Goal: Task Accomplishment & Management: Use online tool/utility

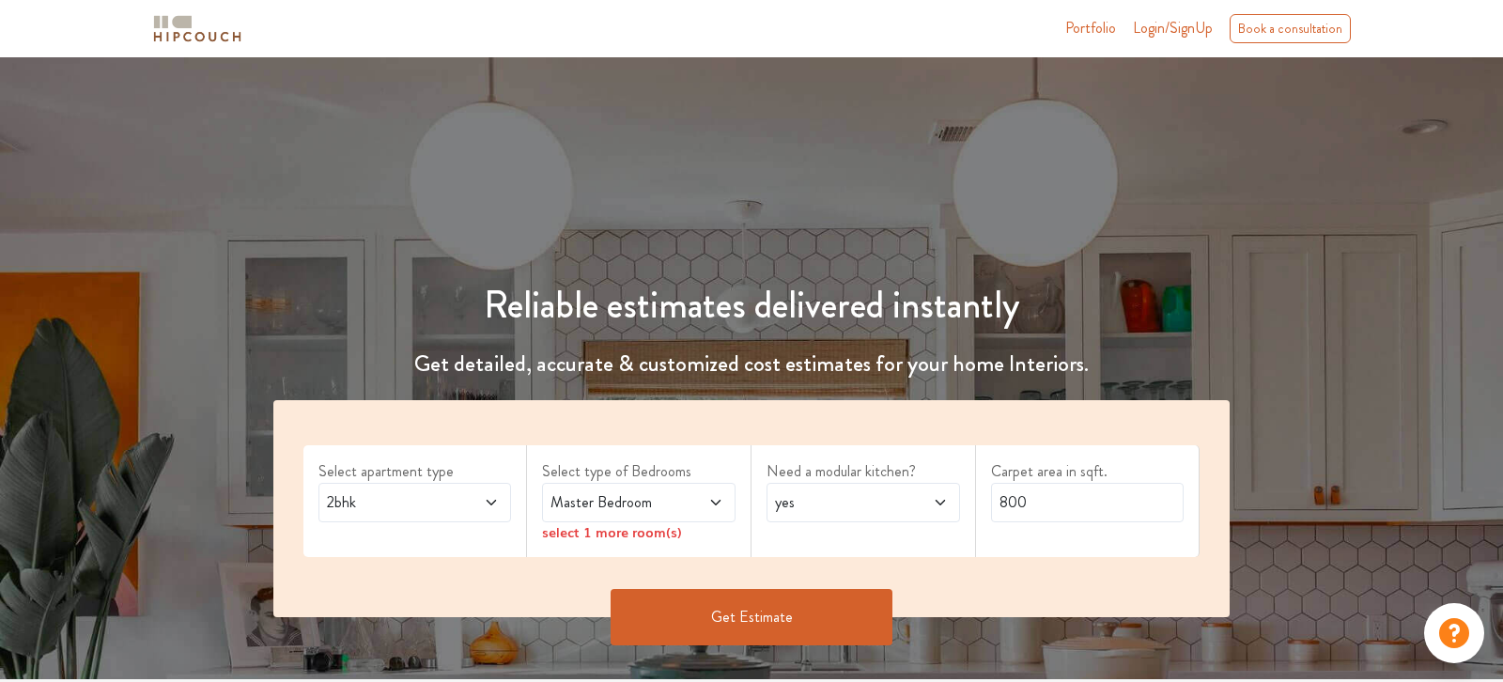
click at [1175, 33] on span "Login/SignUp" at bounding box center [1173, 28] width 80 height 22
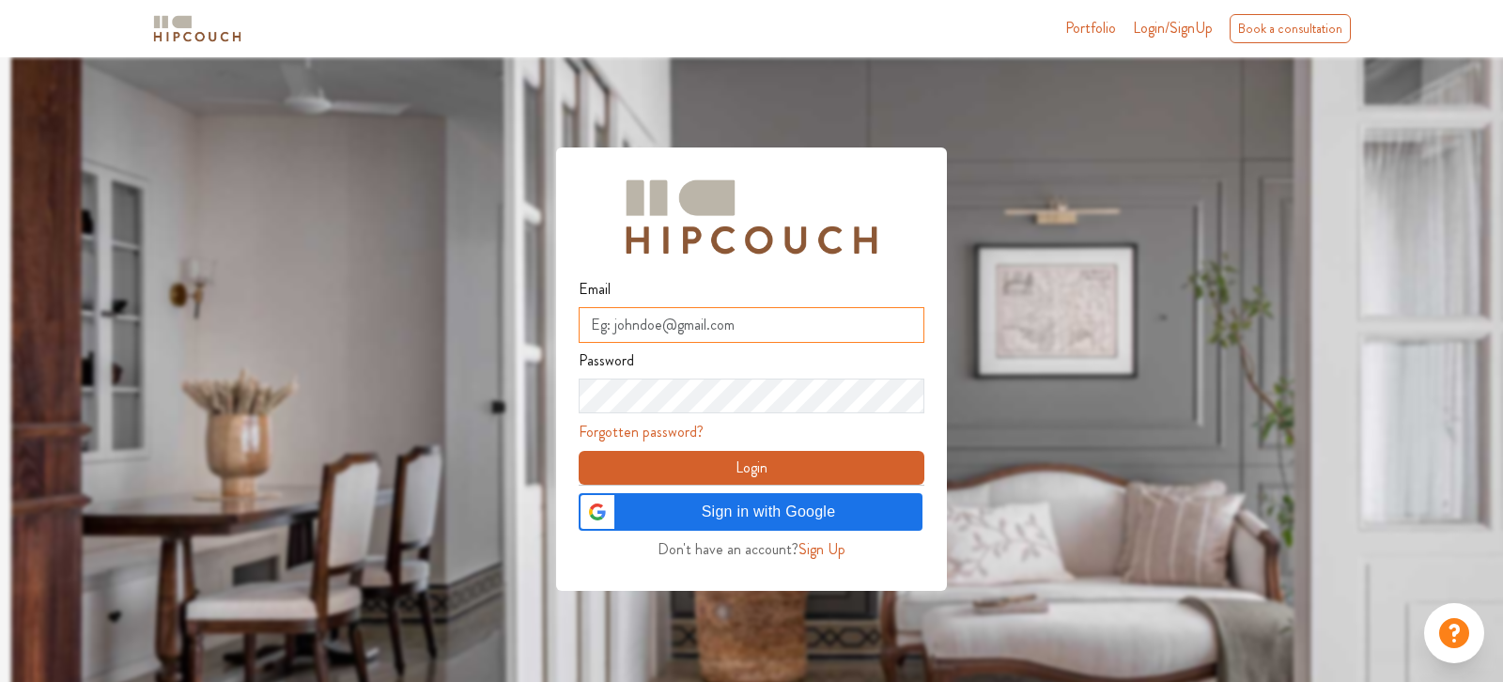
type input "newlogin@hipcouch.com"
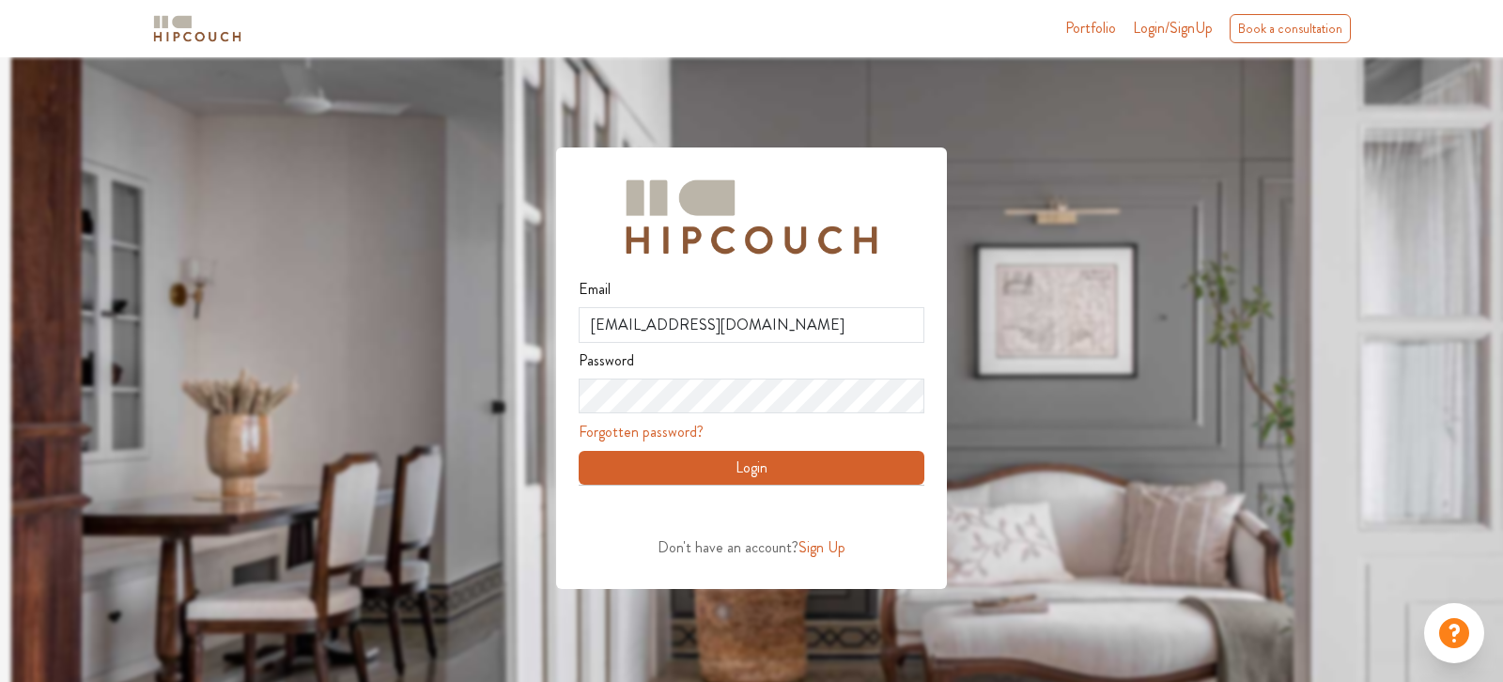
click at [757, 463] on button "Login" at bounding box center [752, 468] width 346 height 34
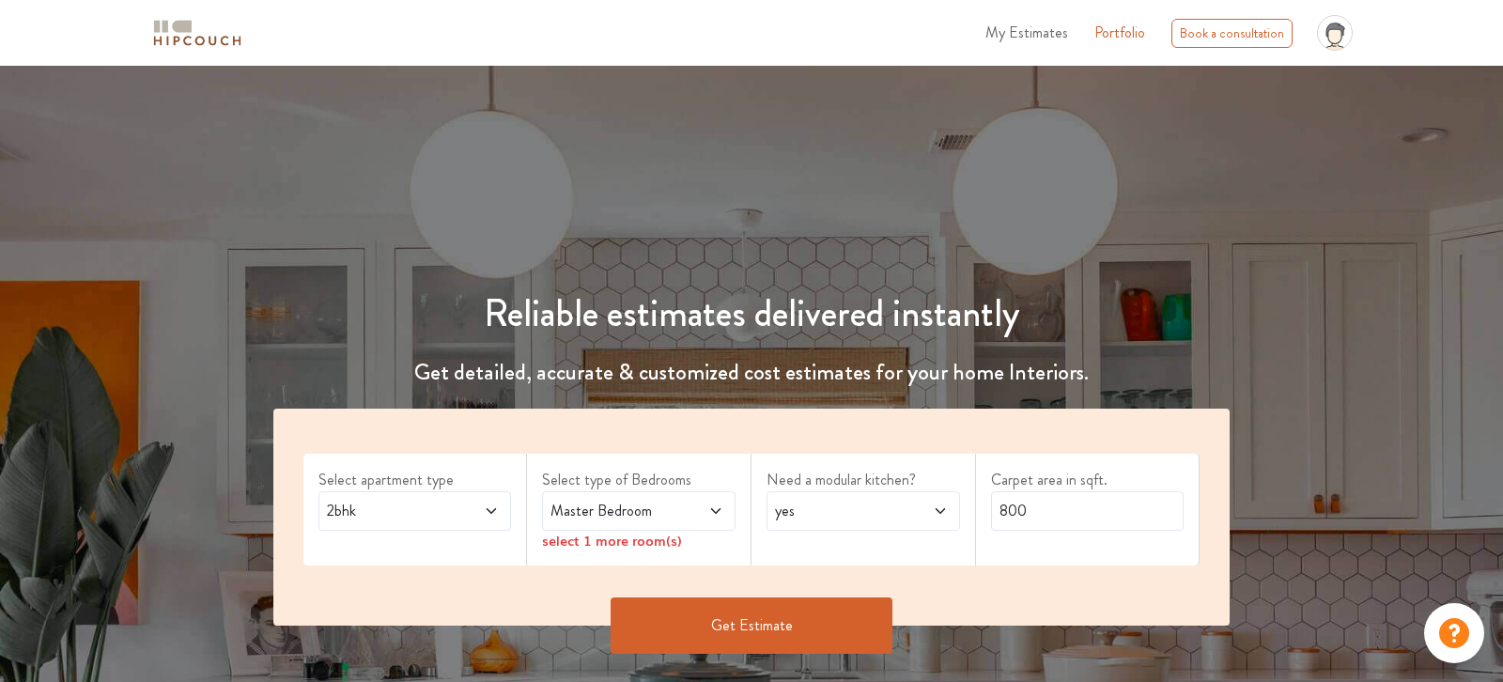
click at [651, 500] on span "Master Bedroom" at bounding box center [613, 511] width 132 height 23
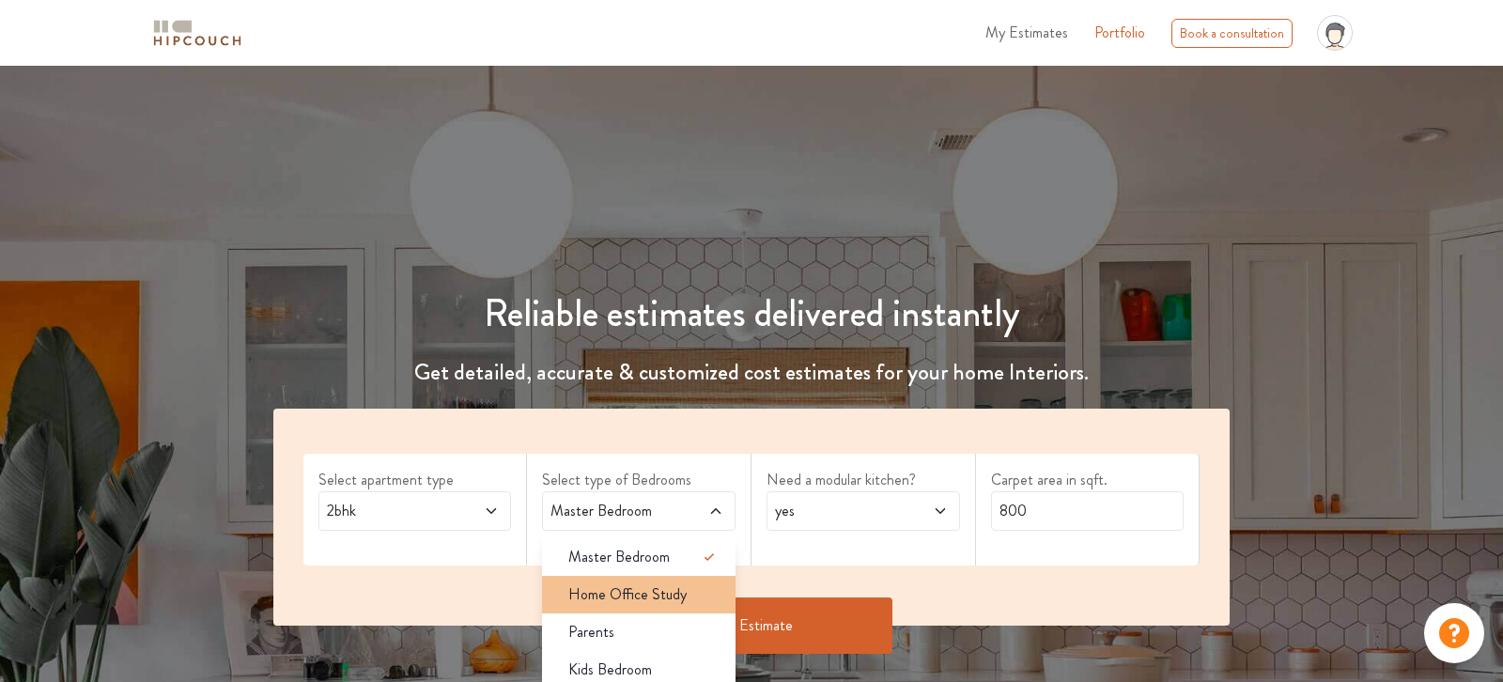
click at [635, 601] on span "Home Office Study" at bounding box center [628, 595] width 118 height 23
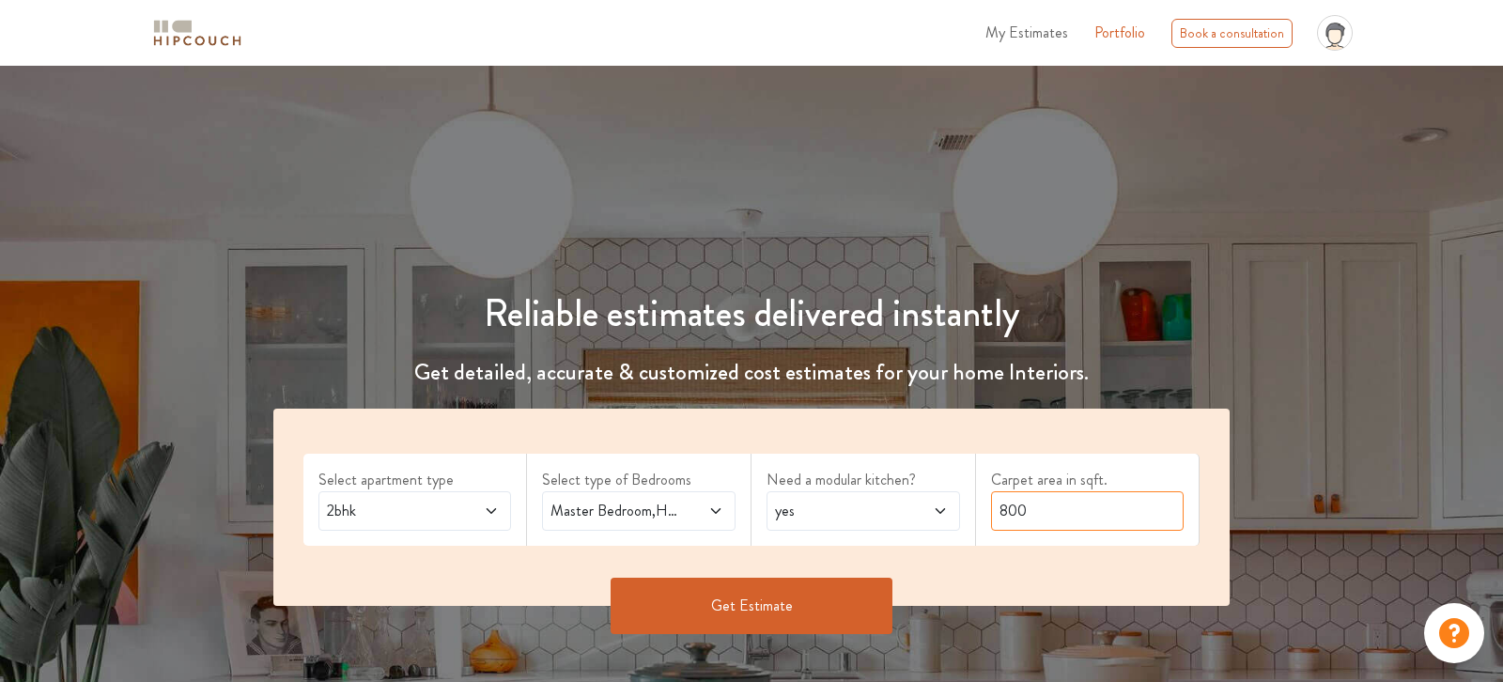
click at [1027, 505] on input "800" at bounding box center [1088, 510] width 194 height 39
type input "1"
type input "950"
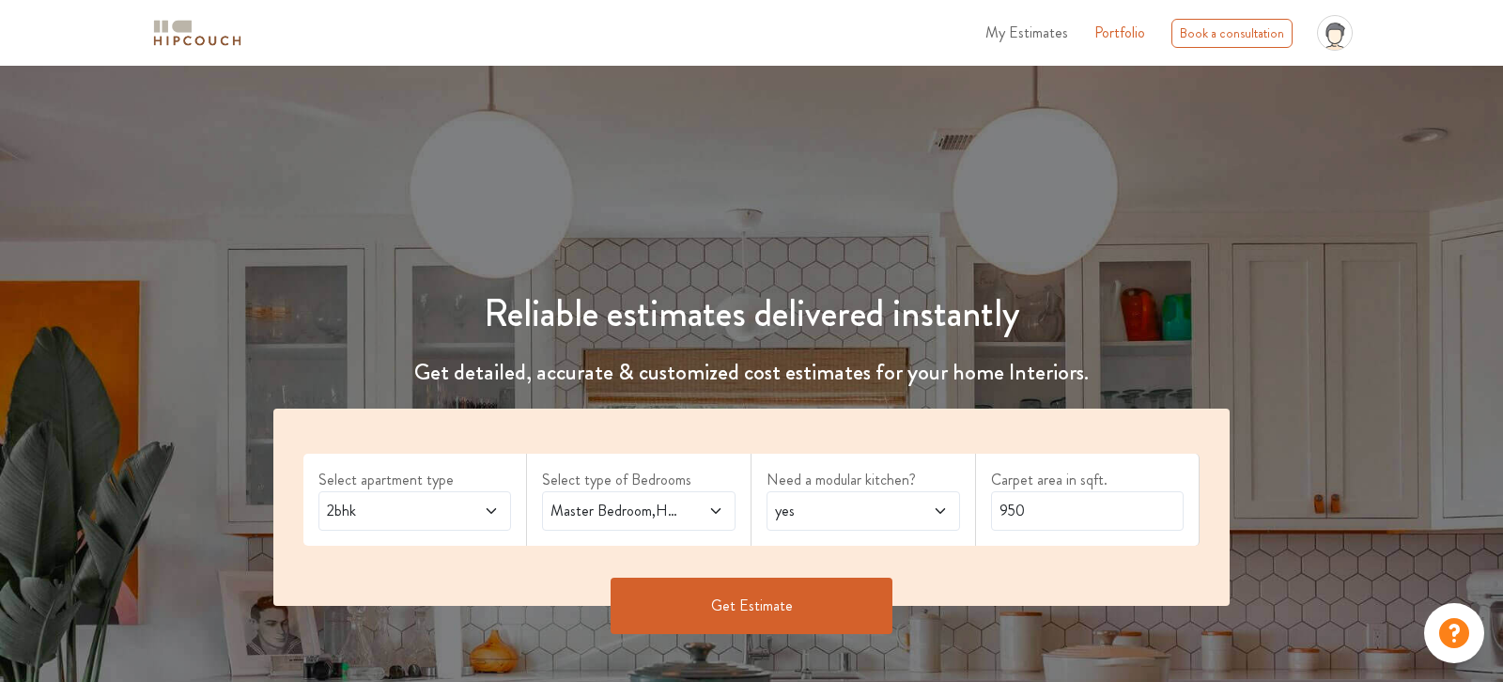
click at [721, 621] on button "Get Estimate" at bounding box center [752, 606] width 282 height 56
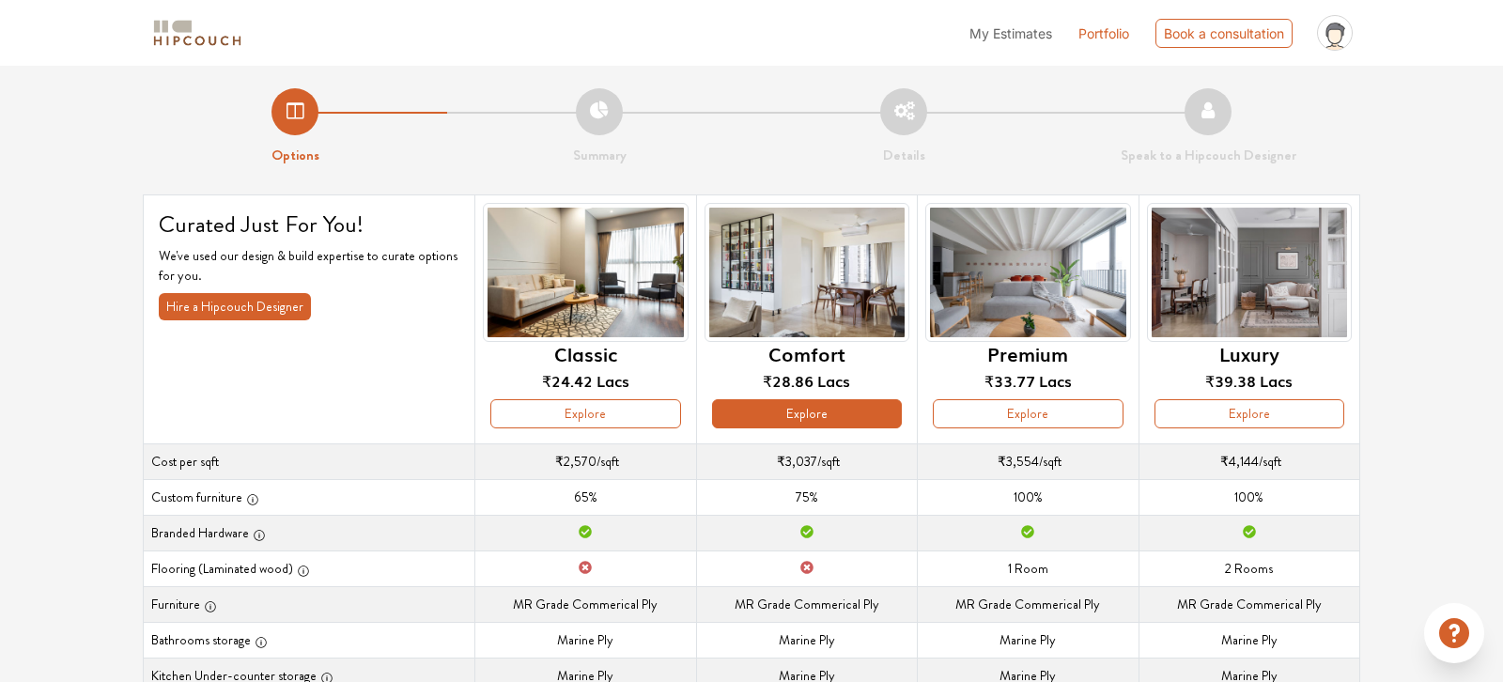
click at [829, 413] on button "Explore" at bounding box center [807, 413] width 190 height 29
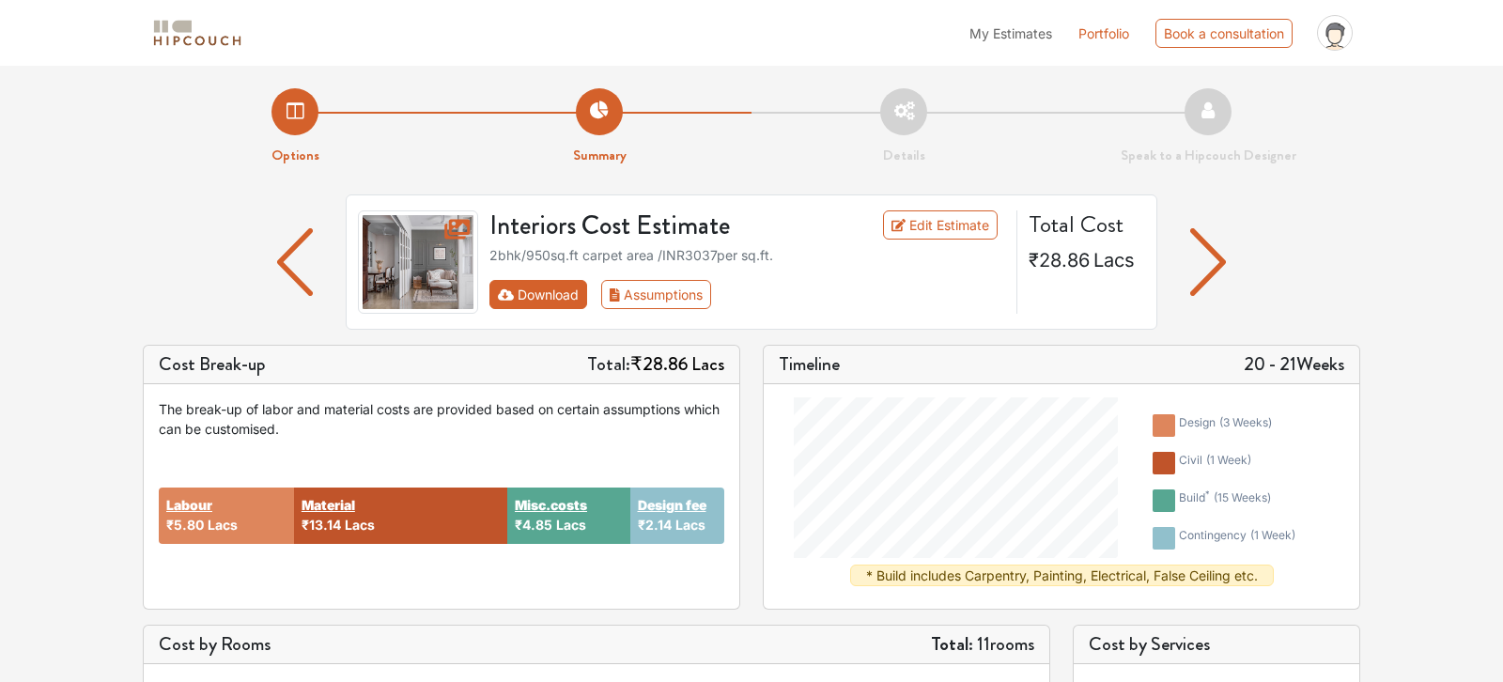
click at [520, 291] on button "Download" at bounding box center [539, 294] width 99 height 29
click at [541, 298] on button "Download" at bounding box center [539, 294] width 99 height 29
click at [539, 289] on button "Download" at bounding box center [539, 294] width 99 height 29
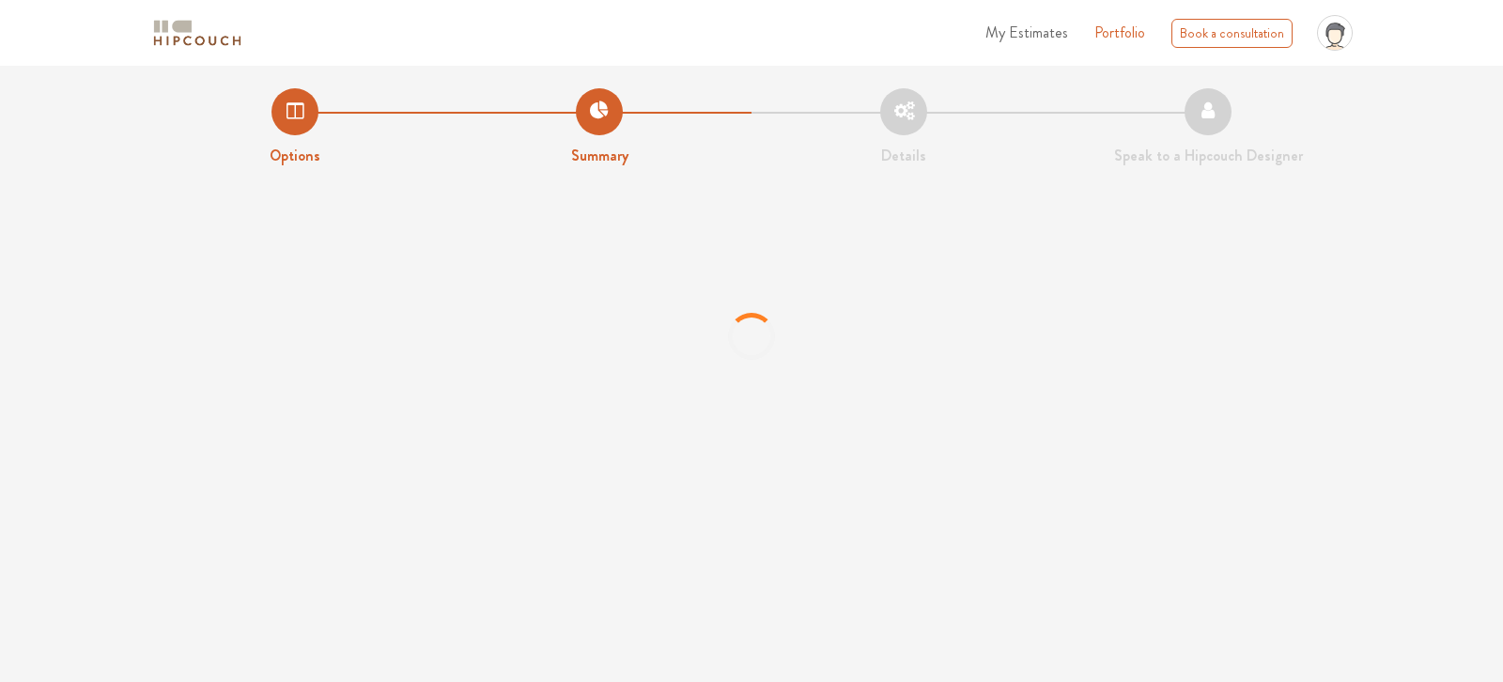
click at [1293, 347] on div at bounding box center [751, 336] width 1503 height 282
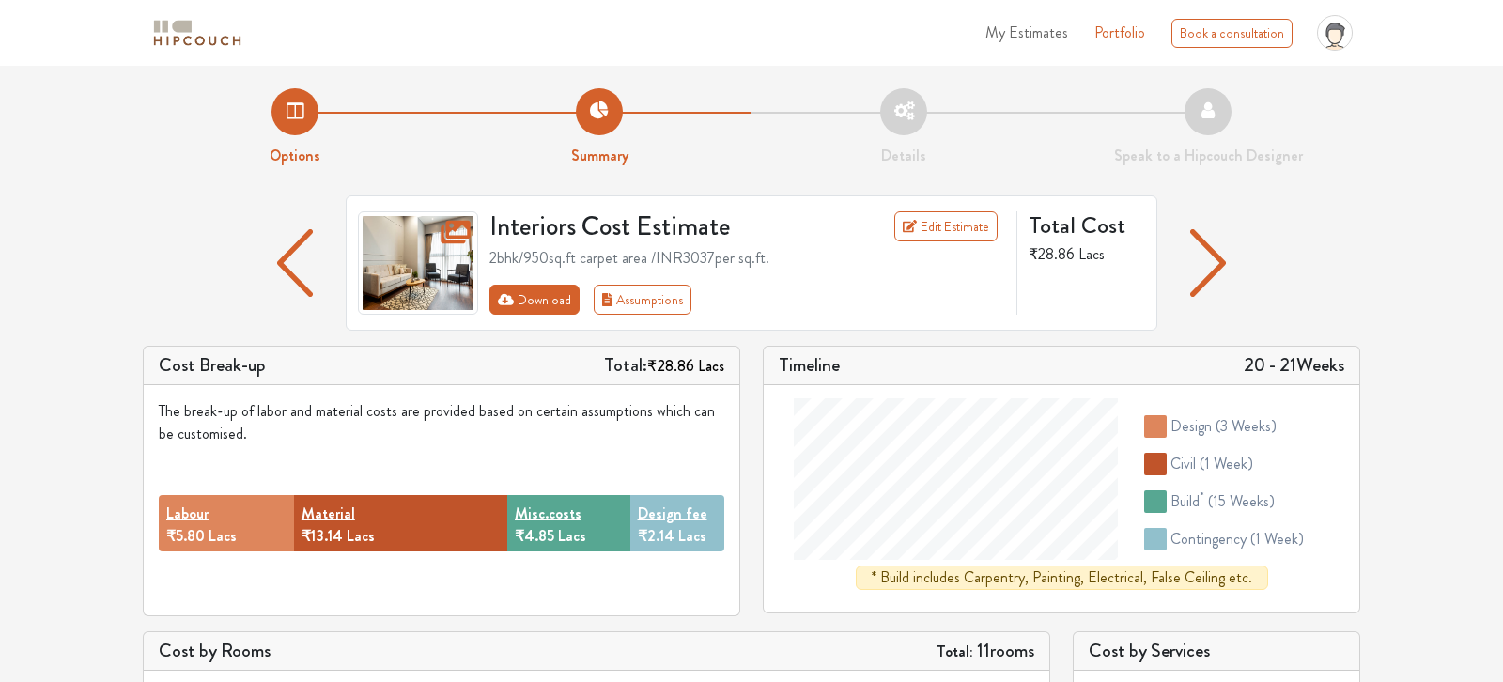
click at [545, 295] on button "Download" at bounding box center [535, 300] width 91 height 30
click at [438, 241] on img at bounding box center [418, 262] width 120 height 103
click at [1272, 220] on div "Interiors Cost Estimate Edit Estimate 2bhk / 950 sq.ft carpet area /INR 3037 pe…" at bounding box center [752, 270] width 1218 height 150
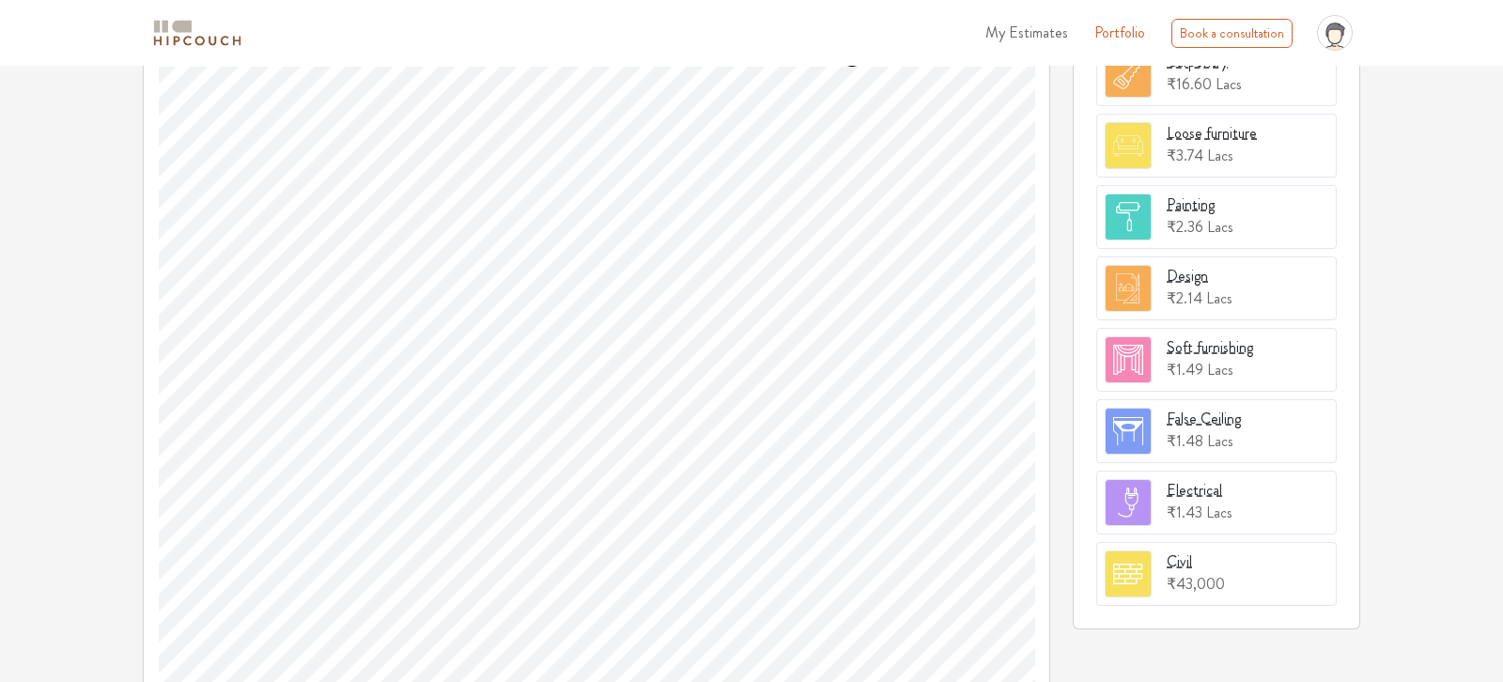
scroll to position [648, 0]
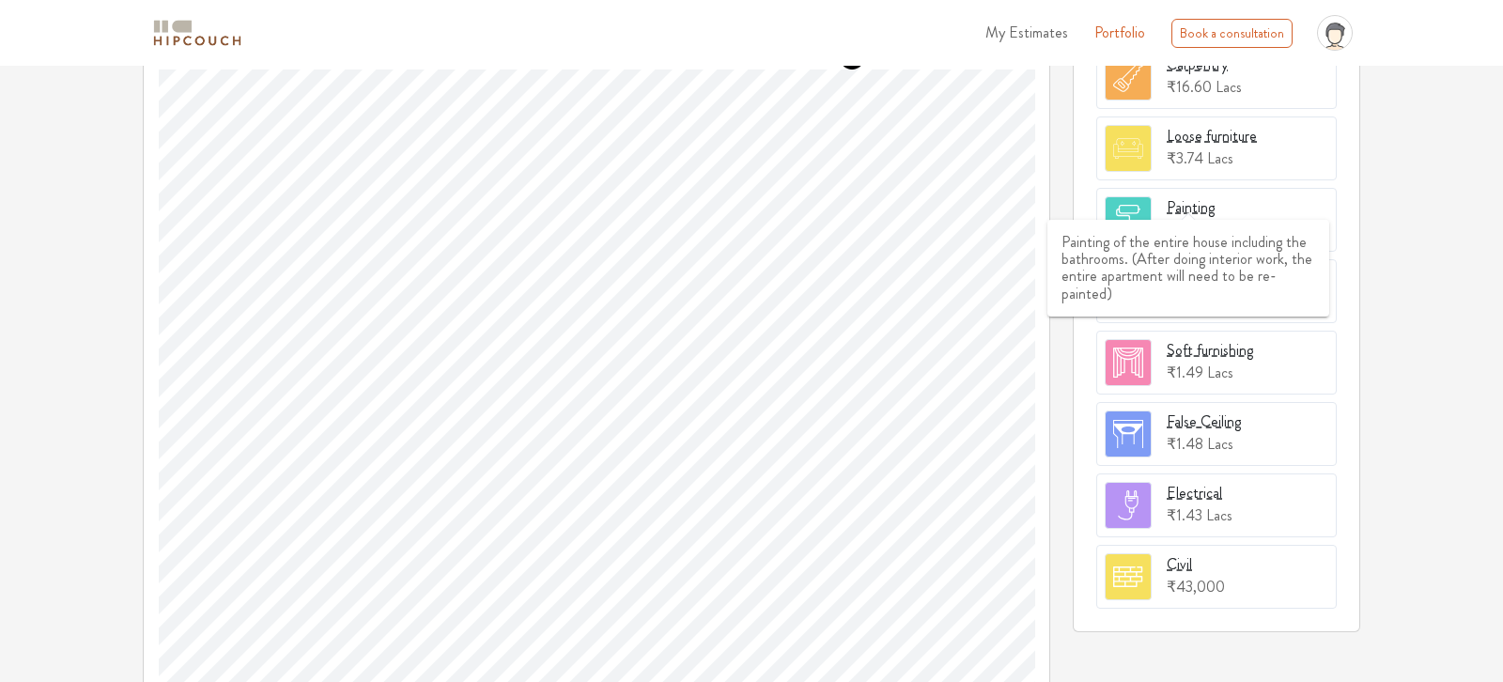
click at [1184, 198] on div "Painting" at bounding box center [1191, 207] width 48 height 23
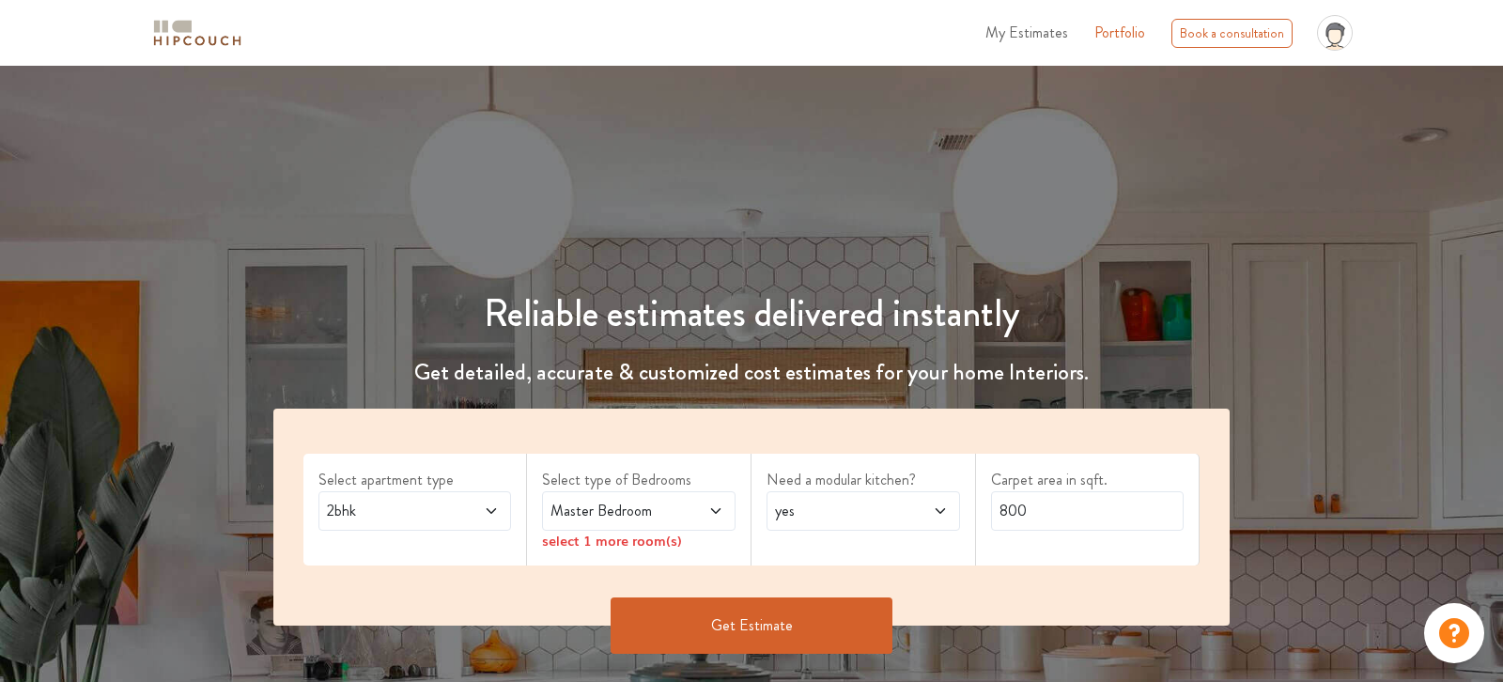
click at [675, 521] on span "Master Bedroom" at bounding box center [613, 511] width 132 height 23
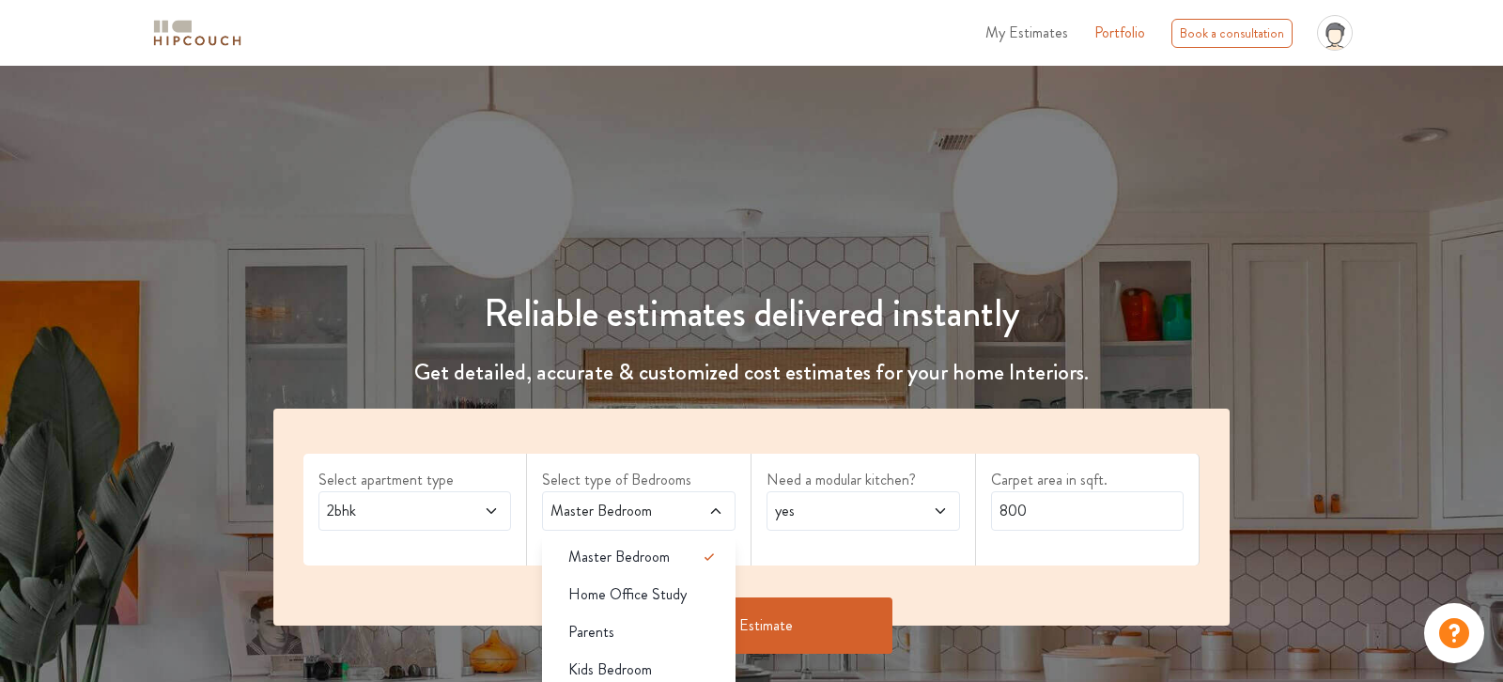
click at [1131, 32] on link "Portfolio" at bounding box center [1120, 33] width 51 height 23
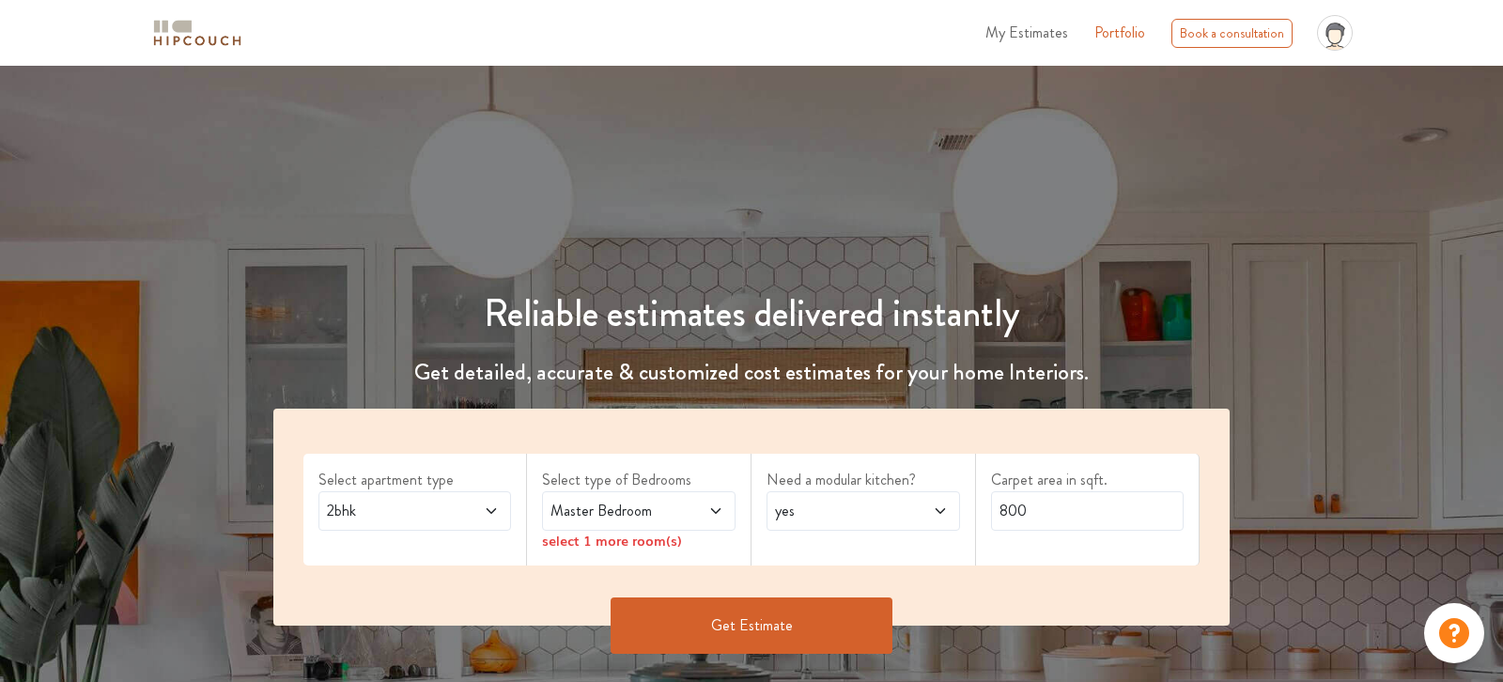
click at [1038, 35] on span "My Estimates" at bounding box center [1027, 33] width 83 height 22
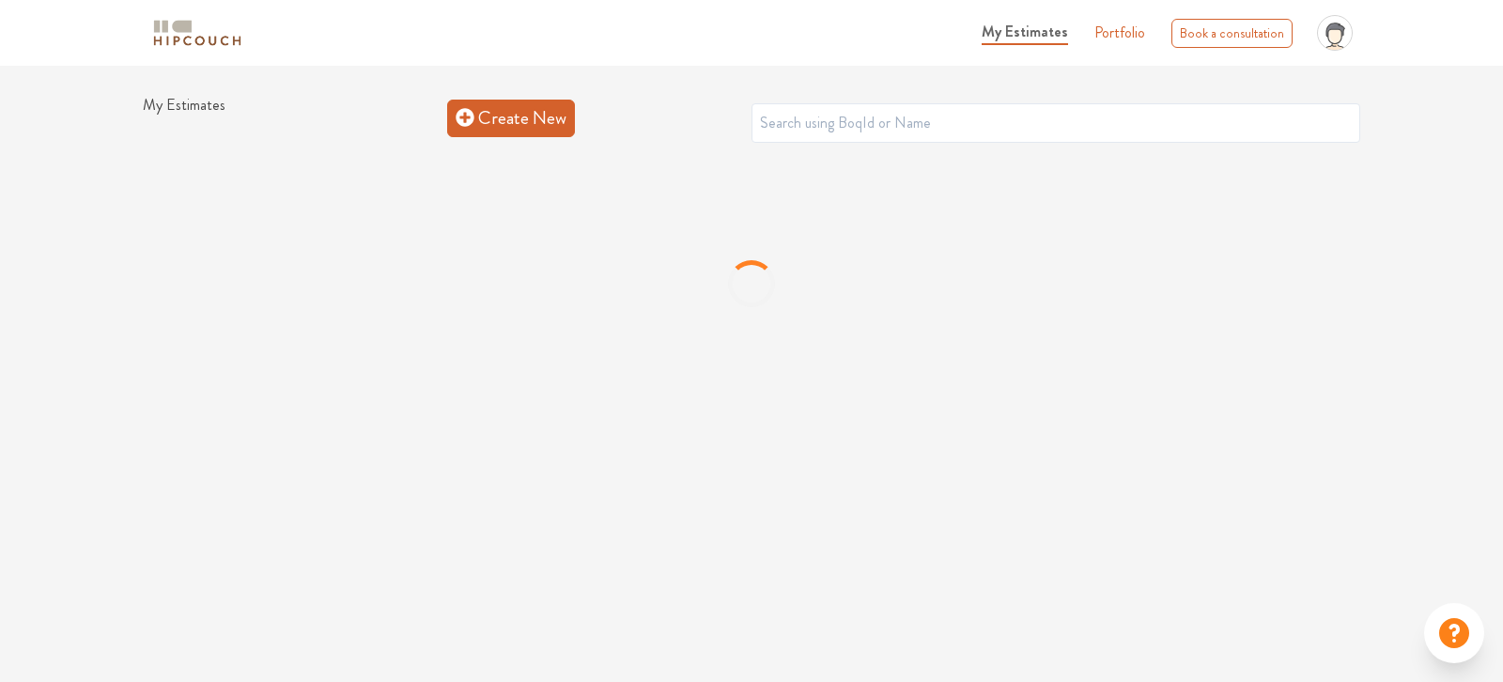
click at [520, 117] on link "Create New" at bounding box center [511, 119] width 128 height 38
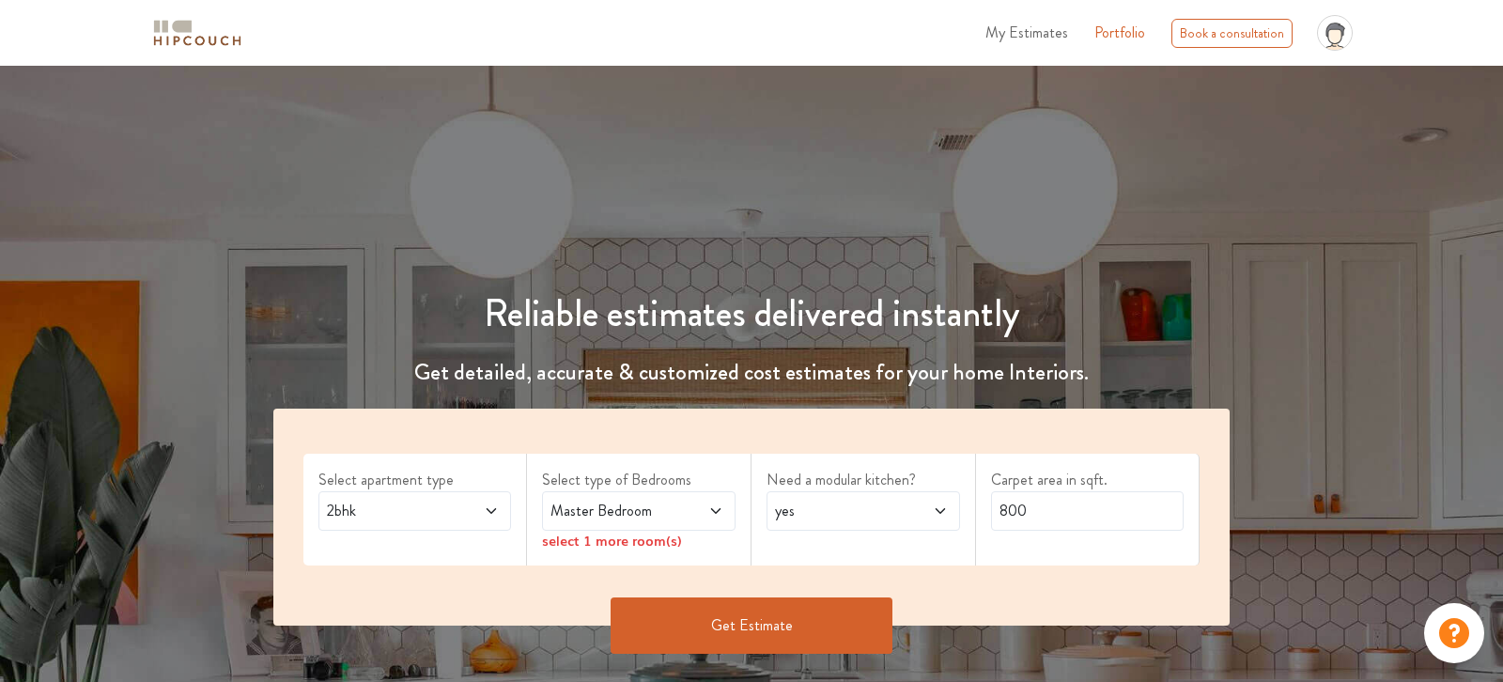
click at [600, 506] on span "Master Bedroom" at bounding box center [613, 511] width 132 height 23
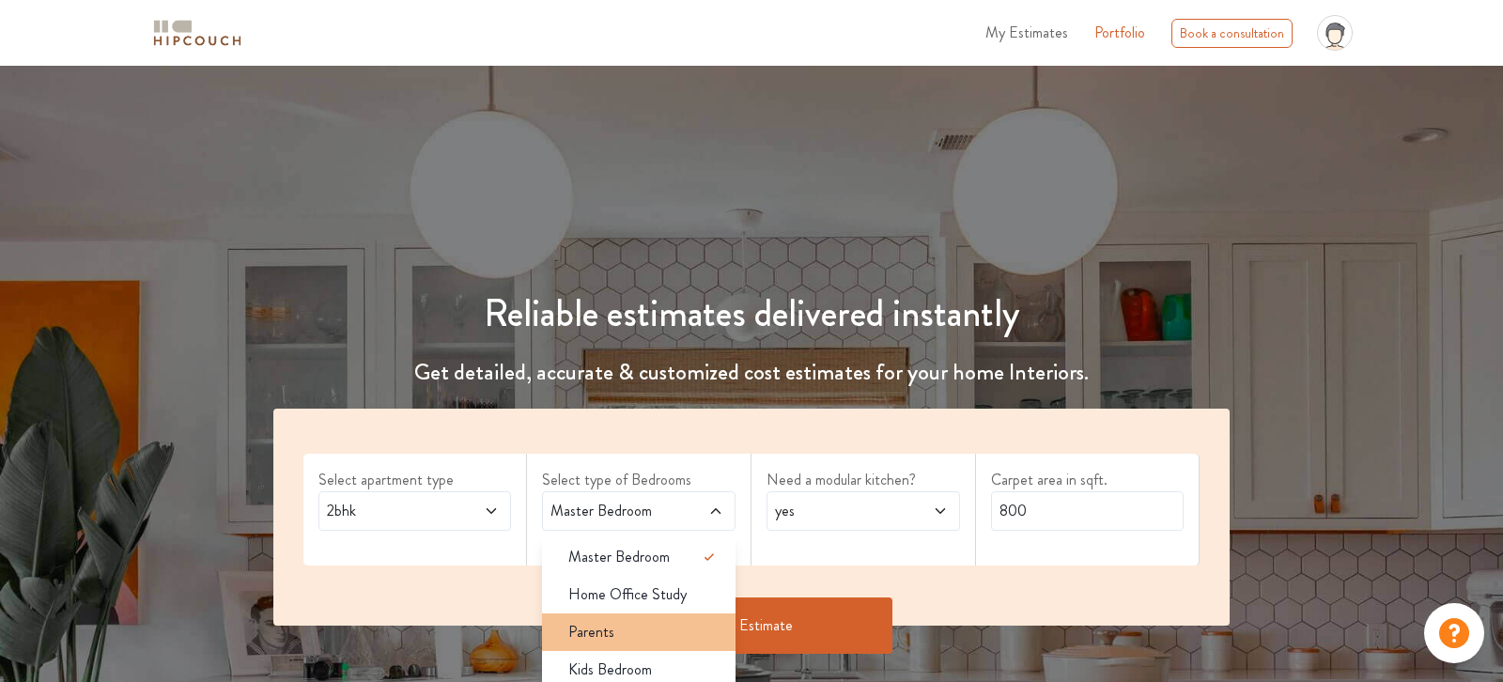
click at [594, 632] on span "Parents" at bounding box center [592, 632] width 46 height 23
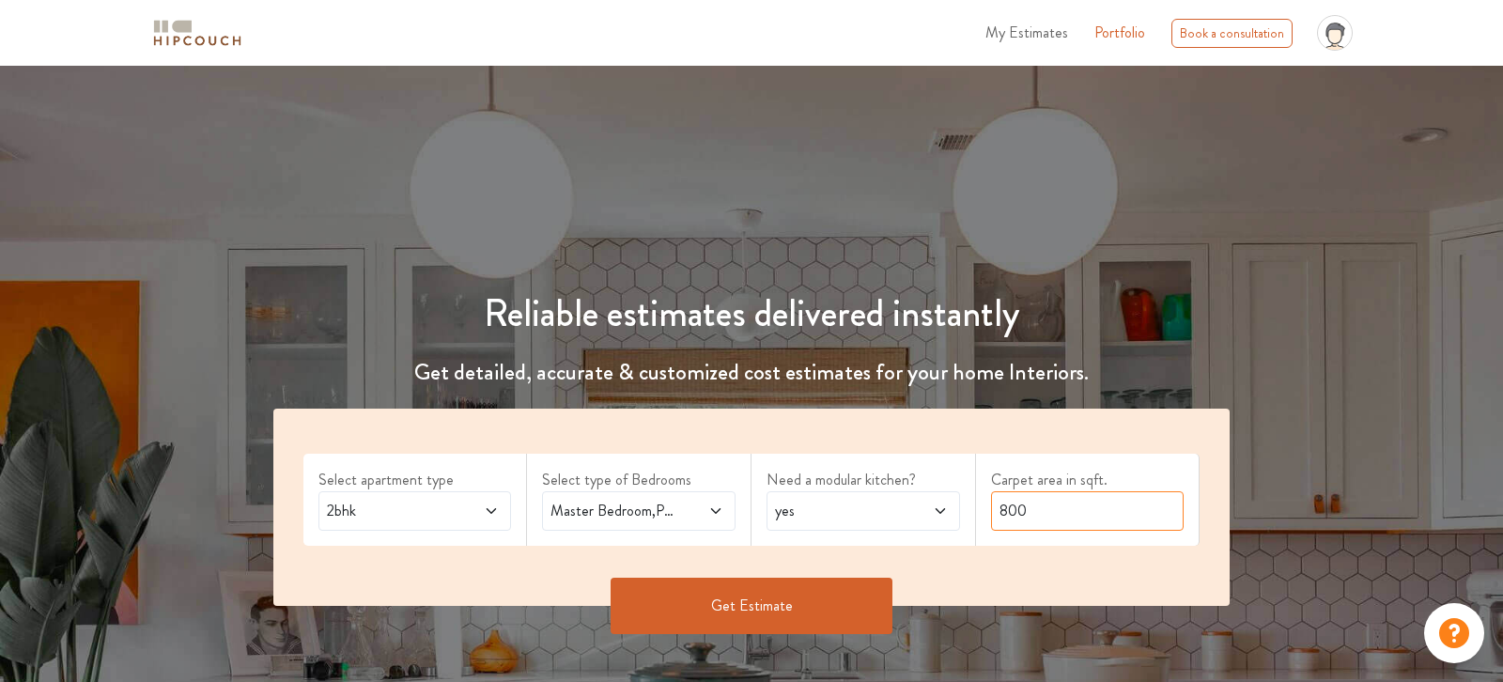
click at [1032, 501] on input "800" at bounding box center [1088, 510] width 194 height 39
type input "657"
click at [799, 596] on button "Get Estimate" at bounding box center [752, 606] width 282 height 56
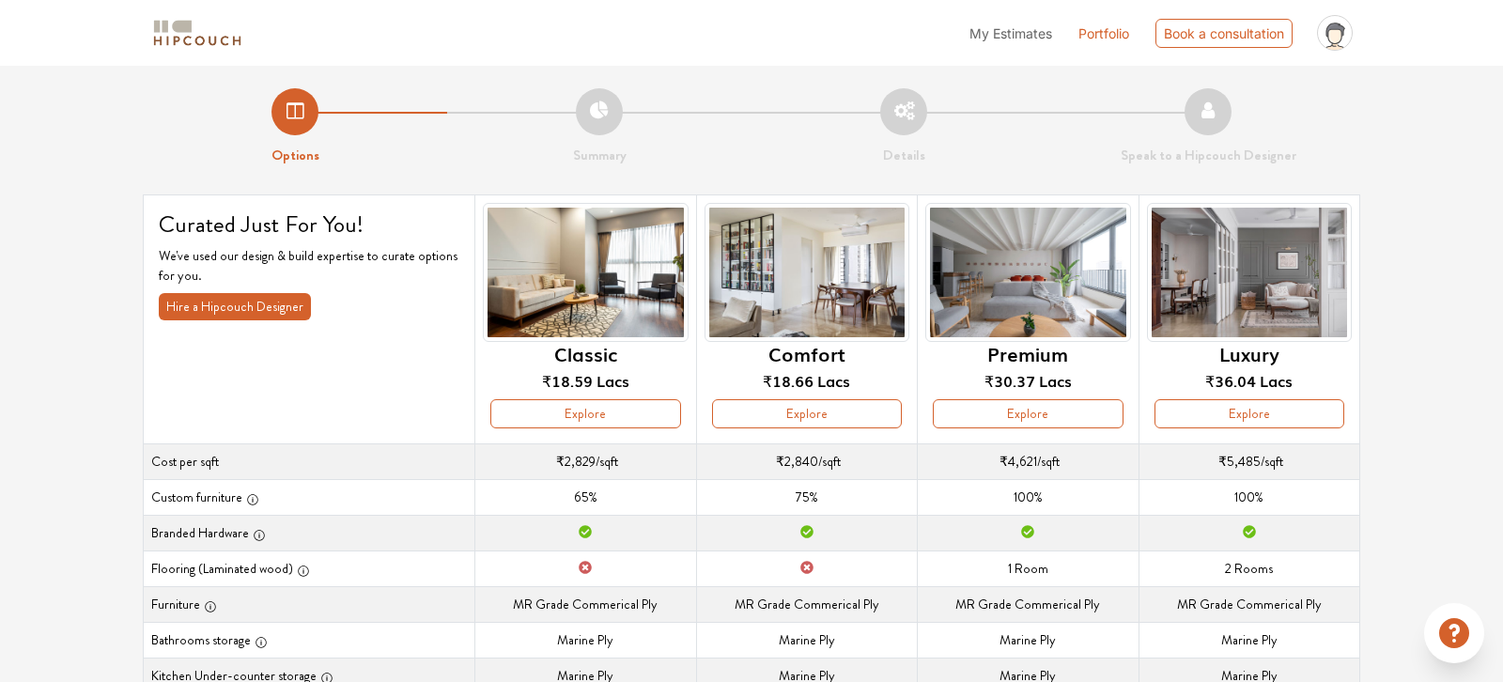
click at [907, 121] on li "Details" at bounding box center [904, 127] width 304 height 78
click at [1014, 416] on button "Explore" at bounding box center [1028, 413] width 190 height 29
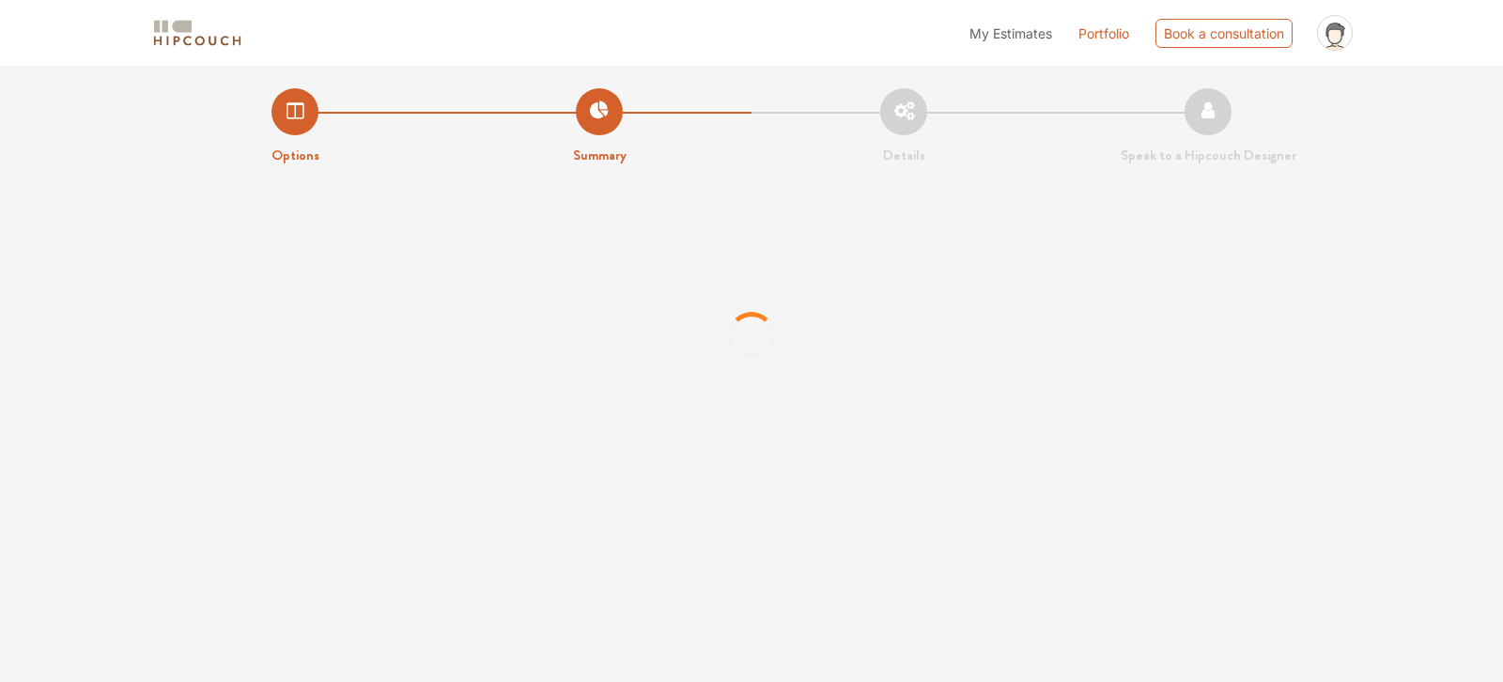
click at [911, 114] on li "Details" at bounding box center [904, 127] width 304 height 78
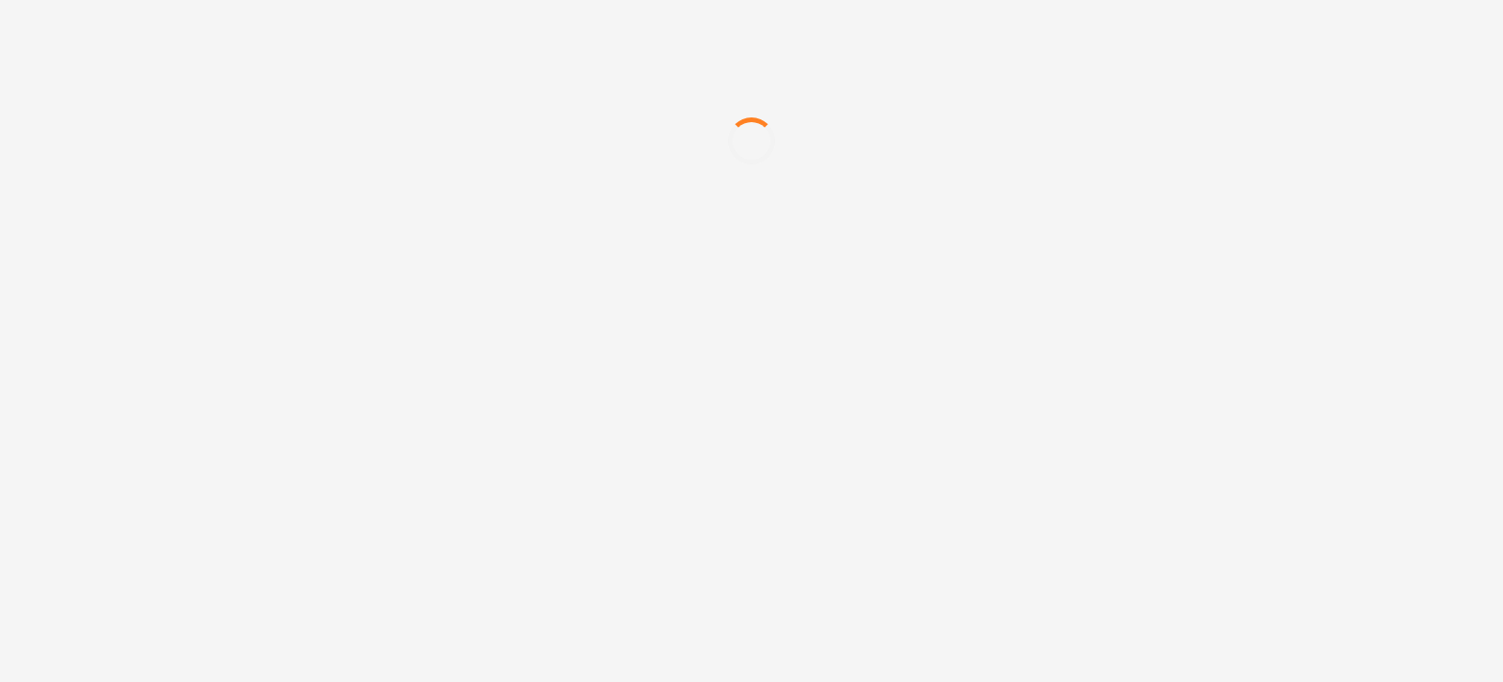
click at [800, 61] on div at bounding box center [751, 141] width 1503 height 282
click at [1285, 233] on div at bounding box center [751, 141] width 1503 height 282
click at [872, 192] on div at bounding box center [751, 141] width 1503 height 282
click at [824, 111] on div at bounding box center [751, 141] width 1503 height 282
click at [182, 94] on div at bounding box center [751, 141] width 1503 height 282
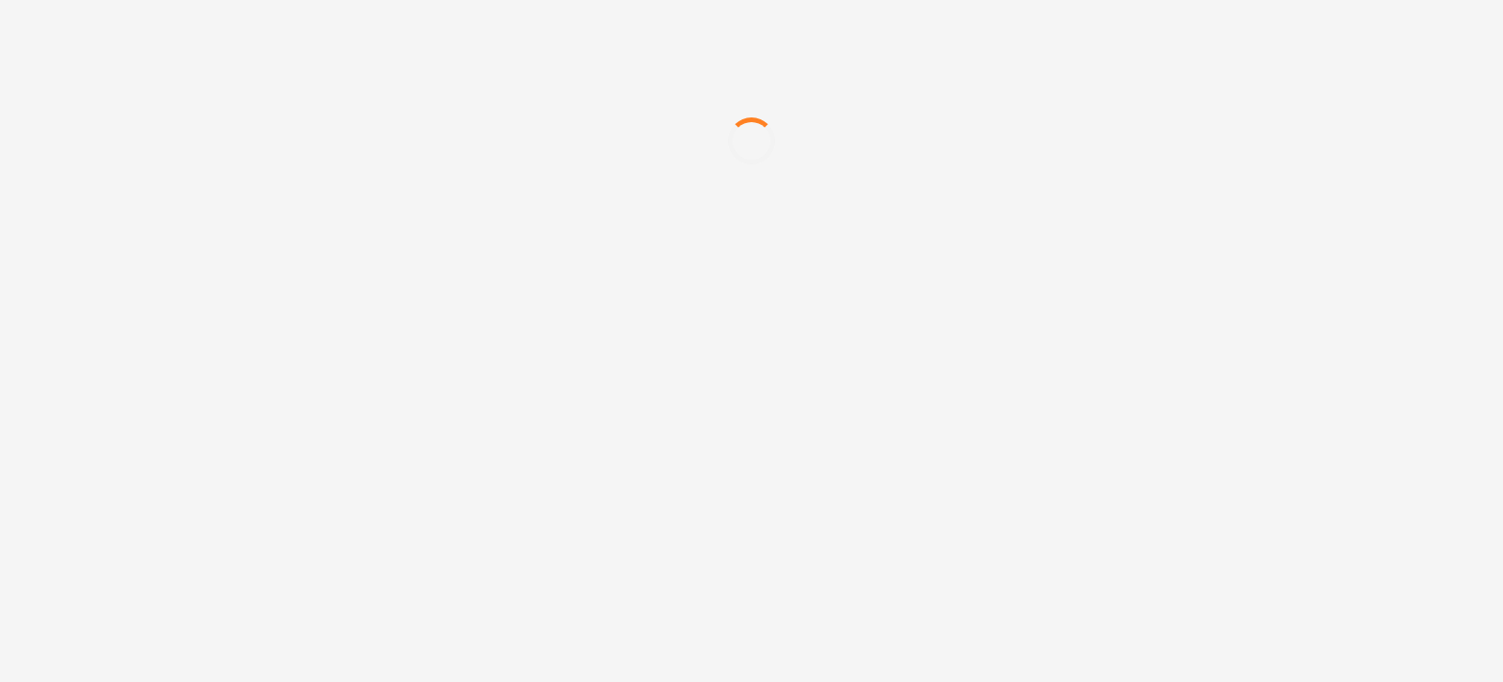
click at [555, 218] on div at bounding box center [751, 141] width 1503 height 282
